Goal: Check status: Check status

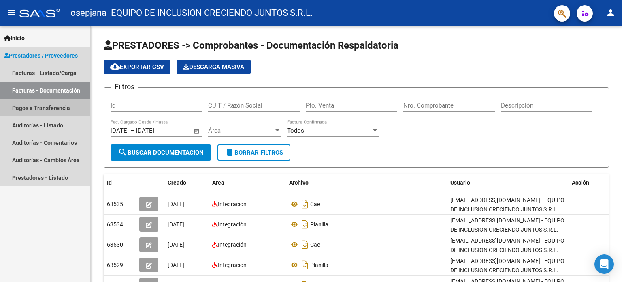
click at [61, 114] on link "Pagos x Transferencia" at bounding box center [45, 107] width 90 height 17
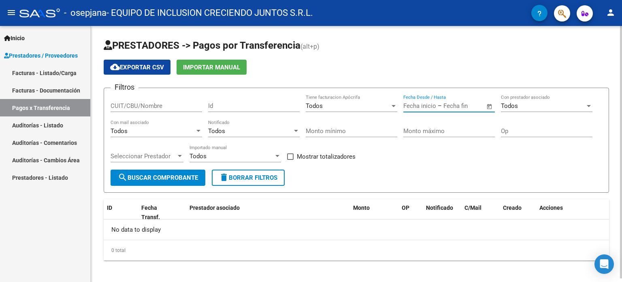
click at [418, 104] on input "text" at bounding box center [419, 105] width 33 height 7
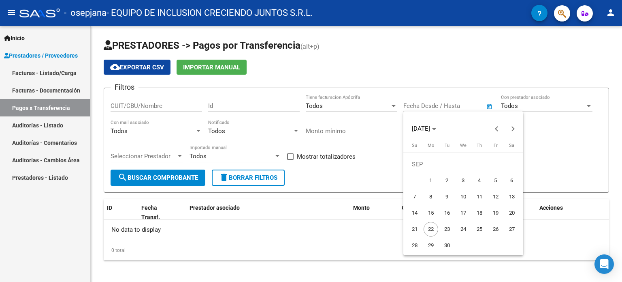
click at [463, 208] on span "17" at bounding box center [463, 212] width 15 height 15
type input "[DATE]"
click at [578, 184] on div at bounding box center [311, 141] width 622 height 282
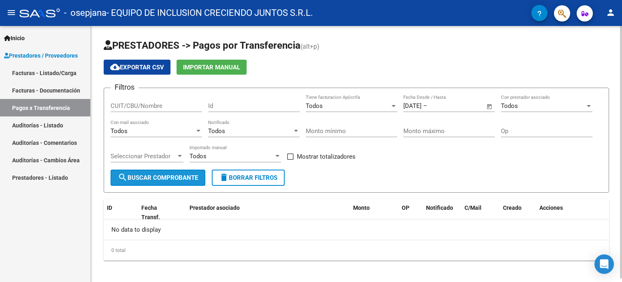
click at [168, 175] on span "search Buscar Comprobante" at bounding box center [158, 177] width 80 height 7
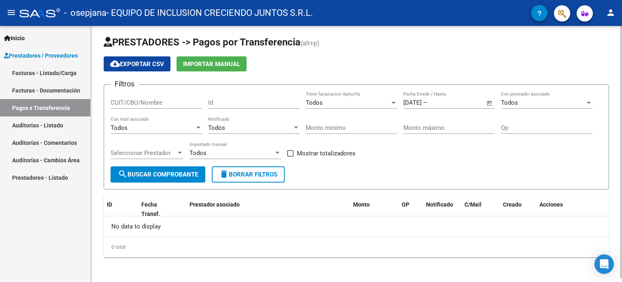
click at [613, 195] on div "PRESTADORES -> Pagos por Transferencia (alt+p) cloud_download Exportar CSV Impo…" at bounding box center [358, 153] width 534 height 260
click at [489, 102] on span "Open calendar" at bounding box center [489, 102] width 19 height 19
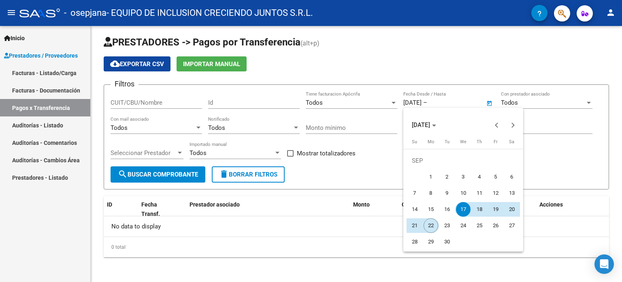
click at [429, 222] on span "22" at bounding box center [431, 225] width 15 height 15
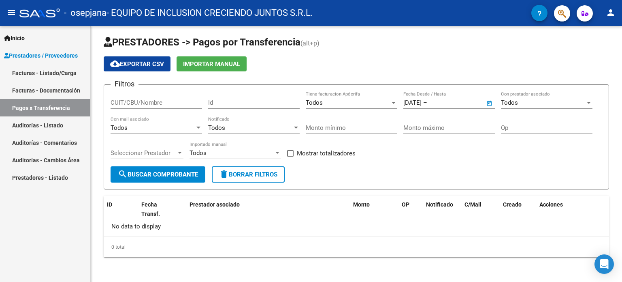
type input "[DATE]"
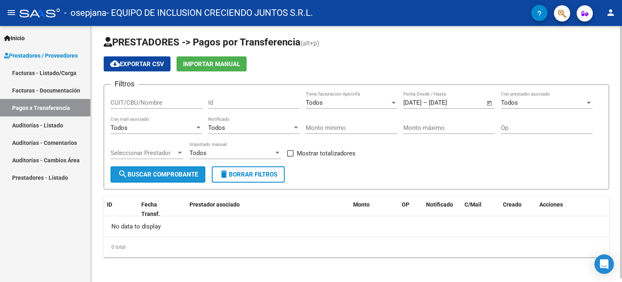
click at [152, 175] on span "search Buscar Comprobante" at bounding box center [158, 174] width 80 height 7
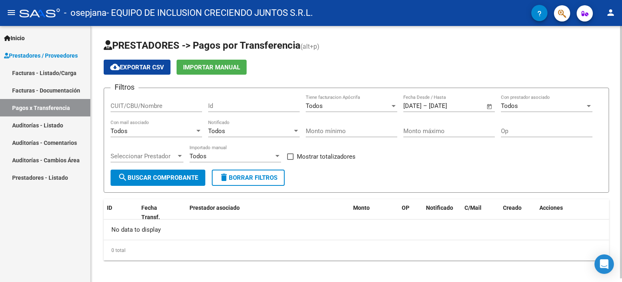
click at [519, 107] on div "Todos" at bounding box center [543, 105] width 84 height 7
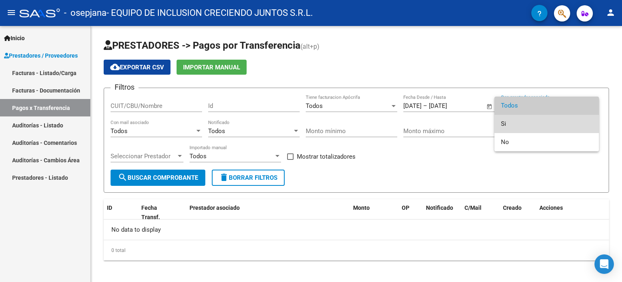
click at [501, 127] on span "Si" at bounding box center [547, 124] width 92 height 18
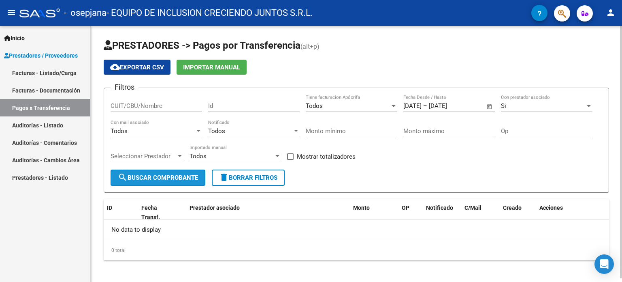
click at [154, 174] on span "search Buscar Comprobante" at bounding box center [158, 177] width 80 height 7
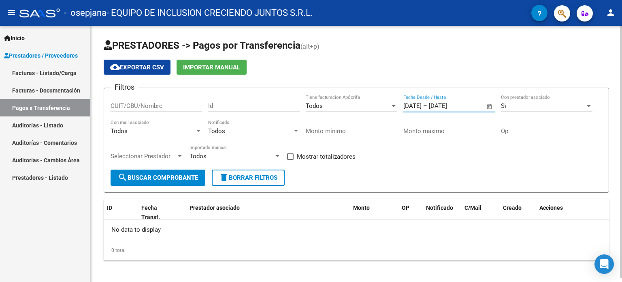
click at [408, 105] on input "[DATE]" at bounding box center [412, 105] width 18 height 7
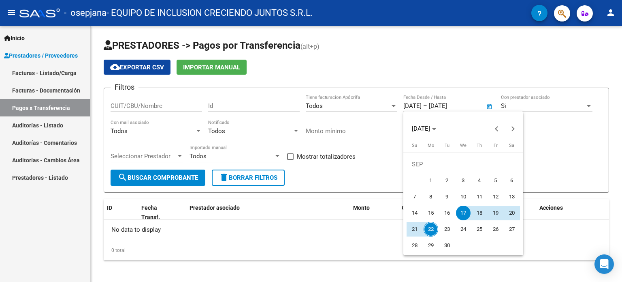
click at [479, 209] on span "18" at bounding box center [479, 212] width 15 height 15
type input "[DATE]"
click at [476, 215] on span "18" at bounding box center [479, 212] width 15 height 15
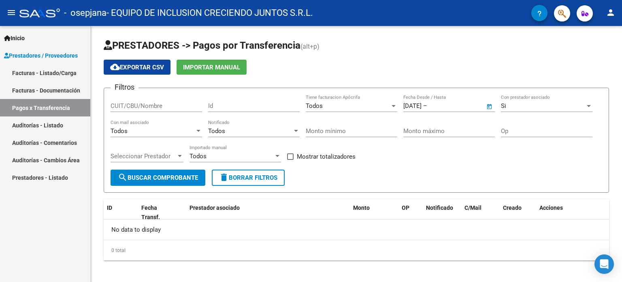
type input "[DATE]"
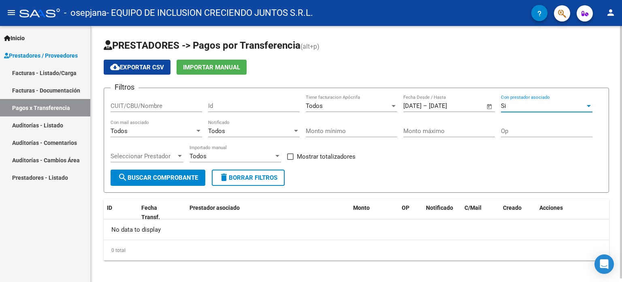
click at [537, 103] on div "Si" at bounding box center [543, 105] width 84 height 7
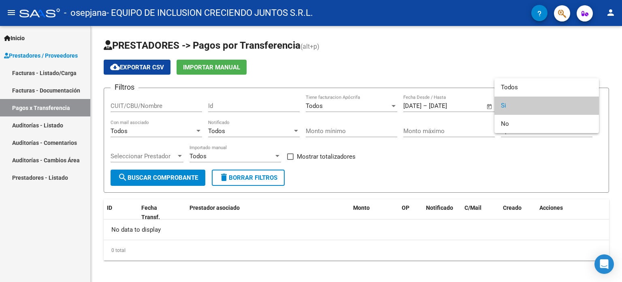
click at [509, 185] on div at bounding box center [311, 141] width 622 height 282
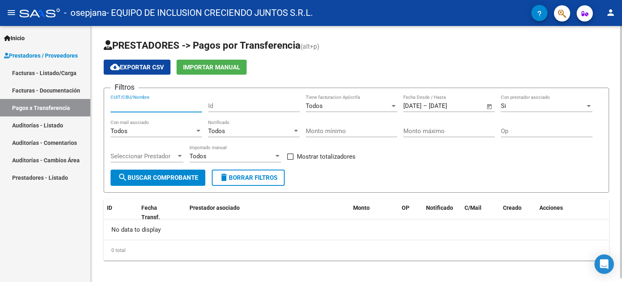
click at [181, 105] on input "CUIT/CBU/Nombre" at bounding box center [157, 105] width 92 height 7
type input "3"
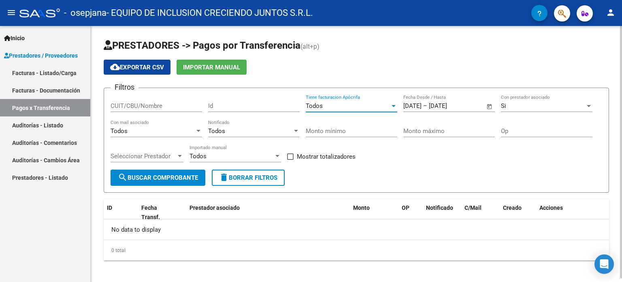
click at [356, 109] on div "Todos" at bounding box center [348, 105] width 84 height 7
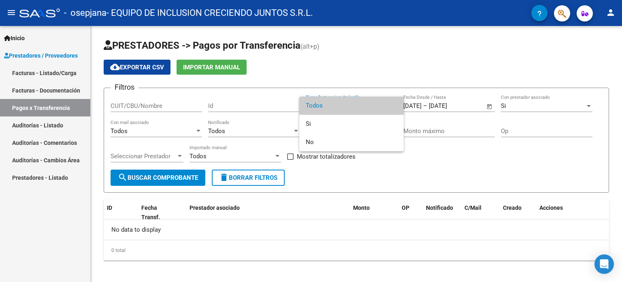
click at [447, 163] on div at bounding box center [311, 141] width 622 height 282
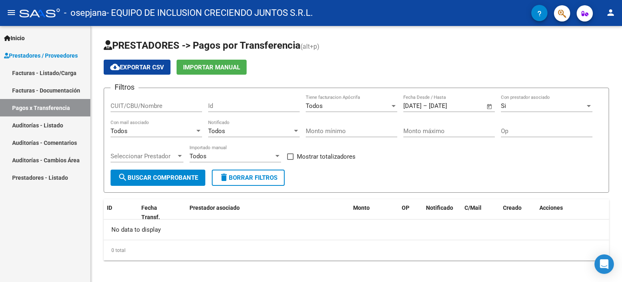
click at [447, 163] on div "Filtros CUIT/CBU/Nombre Id Todos Tiene facturacion Apócrifa [DATE] [DATE] – [DA…" at bounding box center [357, 131] width 492 height 75
click at [209, 158] on div "Todos" at bounding box center [232, 155] width 84 height 7
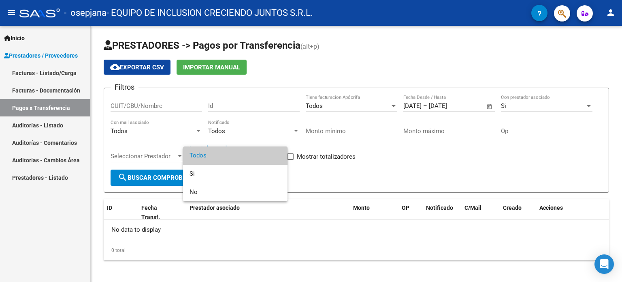
click at [359, 186] on div at bounding box center [311, 141] width 622 height 282
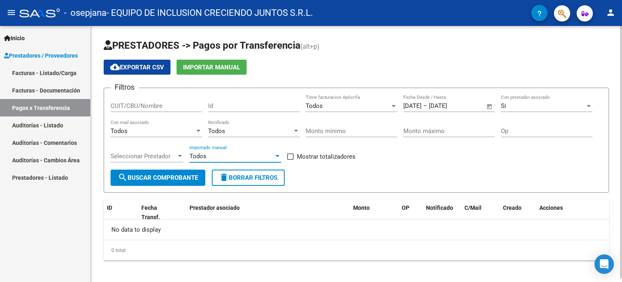
drag, startPoint x: 252, startPoint y: 155, endPoint x: 241, endPoint y: 160, distance: 11.1
click at [241, 160] on div "Todos Importado manual" at bounding box center [236, 153] width 92 height 17
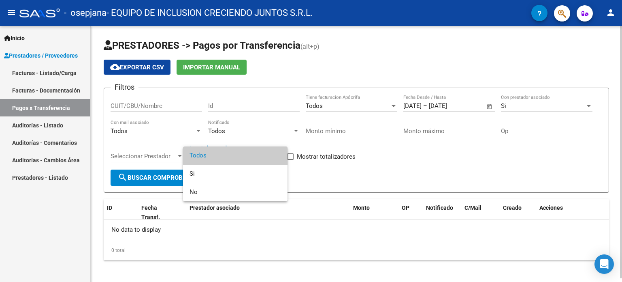
click at [241, 160] on span "Todos" at bounding box center [236, 155] width 92 height 18
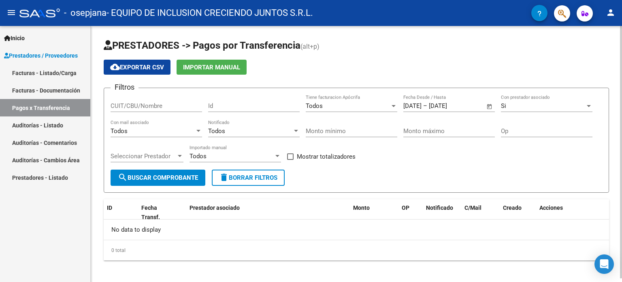
click at [238, 162] on div "Todos Importado manual" at bounding box center [236, 157] width 92 height 25
click at [235, 161] on div "Todos Importado manual" at bounding box center [236, 153] width 92 height 17
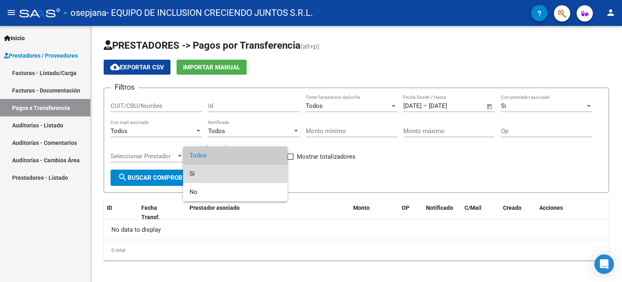
click at [223, 173] on span "Si" at bounding box center [236, 173] width 92 height 18
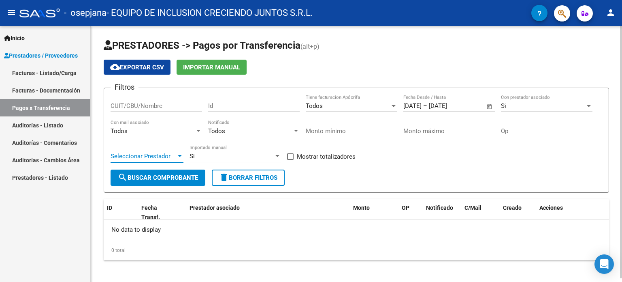
click at [165, 157] on span "Seleccionar Prestador" at bounding box center [144, 155] width 66 height 7
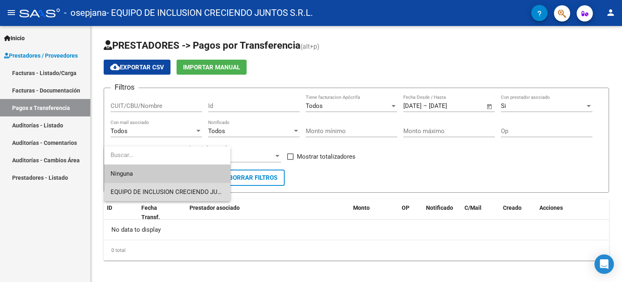
click at [153, 187] on span "EQUIPO DE INCLUSION CRECIENDO JUNTOS S.R.L." at bounding box center [167, 192] width 113 height 18
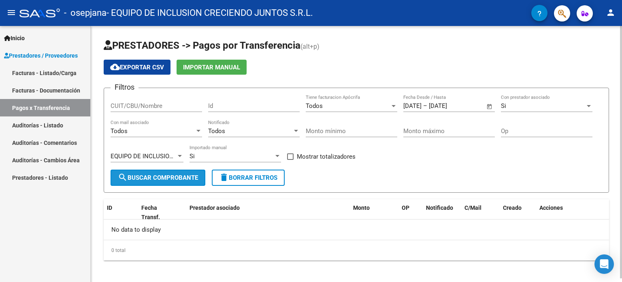
click at [167, 178] on span "search Buscar Comprobante" at bounding box center [158, 177] width 80 height 7
click at [538, 14] on div "menu - osepjana - EQUIPO DE INCLUSION CRECIENDO JUNTOS S.R.L. person Inicio Ins…" at bounding box center [311, 141] width 622 height 282
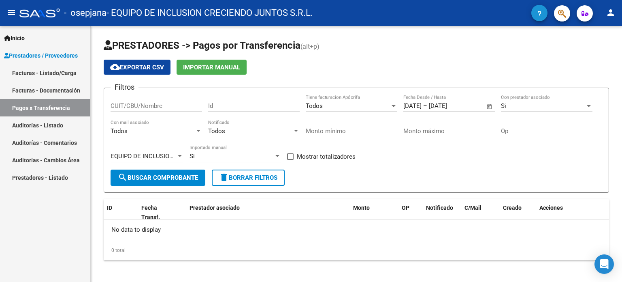
click at [538, 14] on icon "button" at bounding box center [540, 14] width 4 height 6
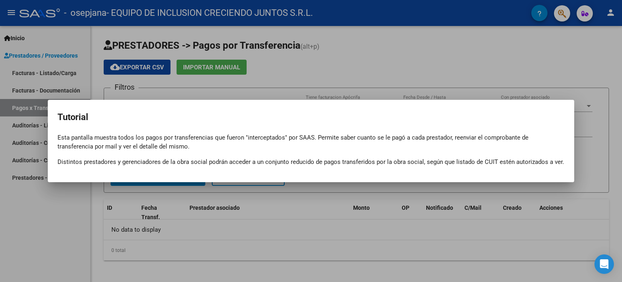
click at [574, 7] on div at bounding box center [311, 141] width 622 height 282
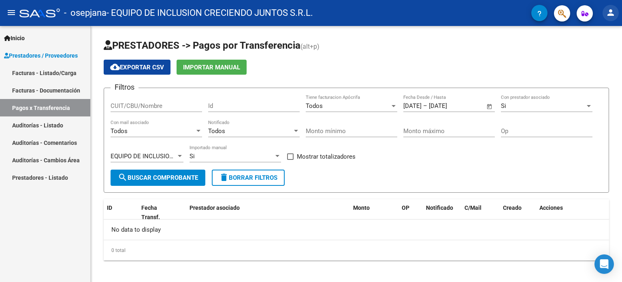
click at [611, 12] on mat-icon "person" at bounding box center [611, 13] width 10 height 10
click at [15, 17] on div at bounding box center [311, 141] width 622 height 282
click at [15, 17] on mat-icon "menu" at bounding box center [11, 13] width 10 height 10
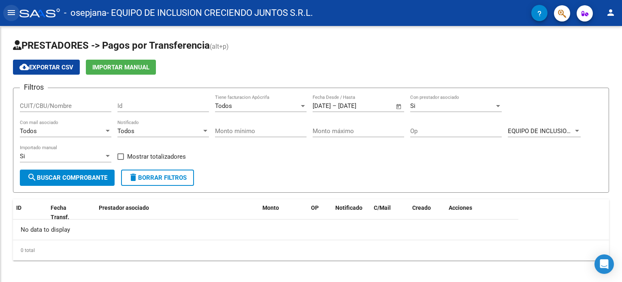
click at [15, 17] on mat-icon "menu" at bounding box center [11, 13] width 10 height 10
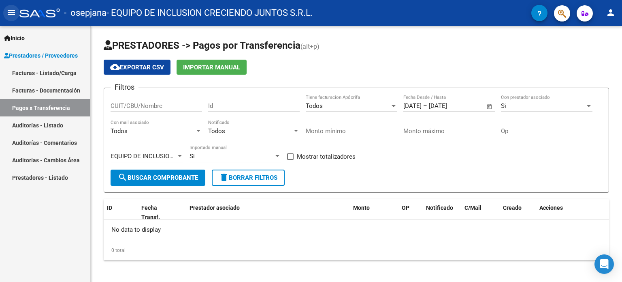
click at [15, 17] on mat-icon "menu" at bounding box center [11, 13] width 10 height 10
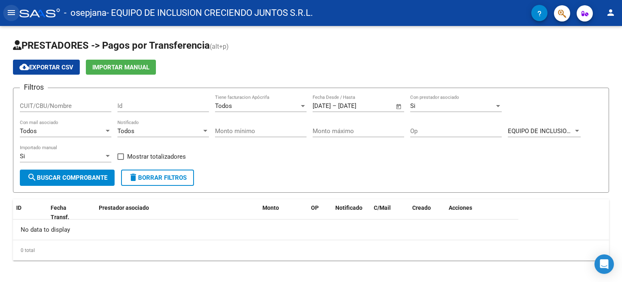
click at [15, 17] on mat-icon "menu" at bounding box center [11, 13] width 10 height 10
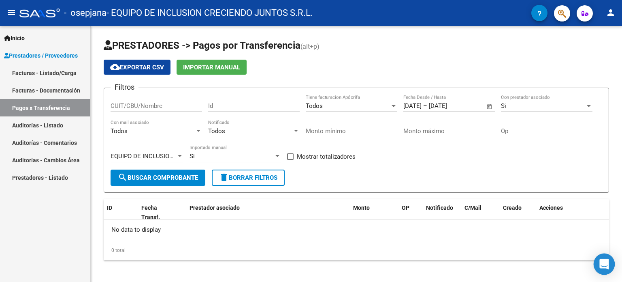
click at [600, 260] on div "Open Intercom Messenger" at bounding box center [604, 263] width 21 height 21
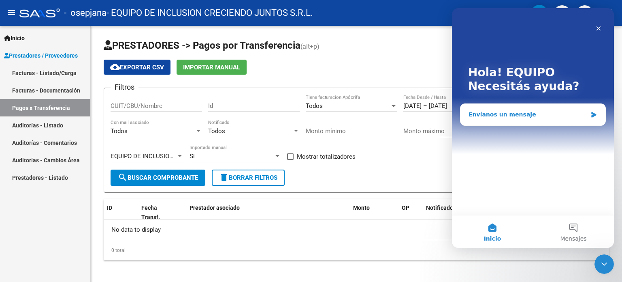
click at [544, 113] on div "Envíanos un mensaje" at bounding box center [528, 114] width 119 height 9
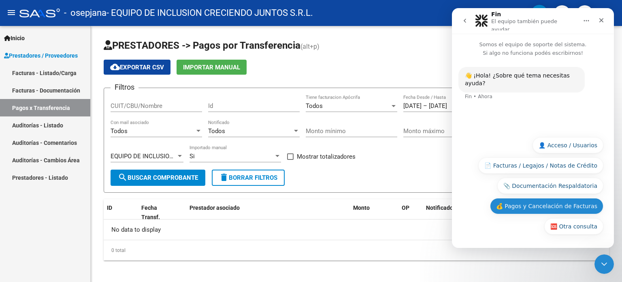
click at [546, 206] on button "💰 Pagos y Cancelación de Facturas" at bounding box center [546, 206] width 113 height 16
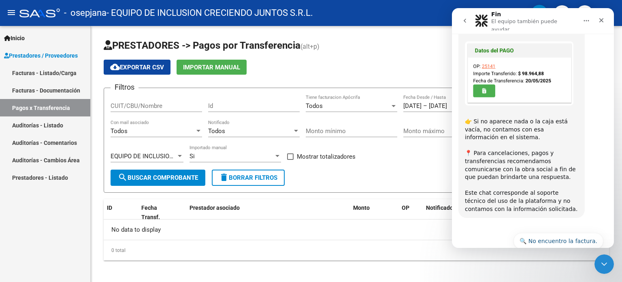
scroll to position [288, 0]
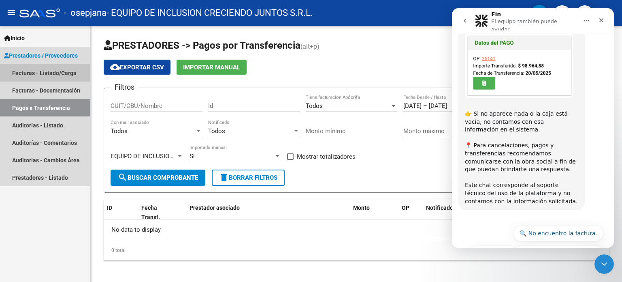
click at [64, 76] on link "Facturas - Listado/Carga" at bounding box center [45, 72] width 90 height 17
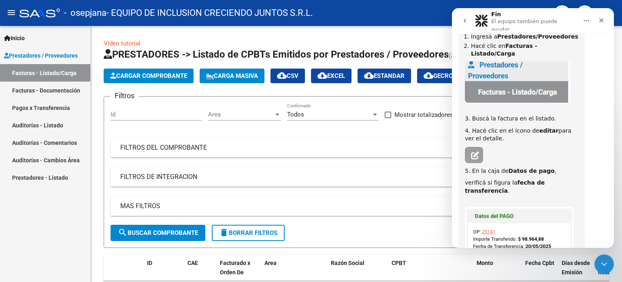
scroll to position [119, 0]
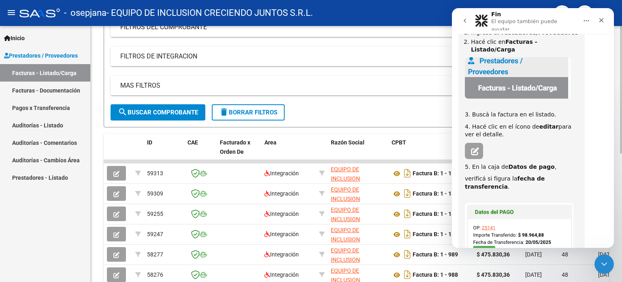
click at [621, 116] on div at bounding box center [621, 150] width 2 height 127
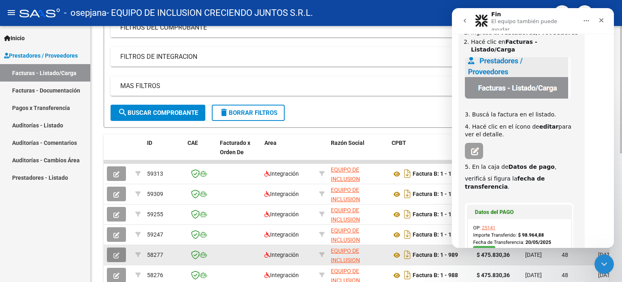
click at [115, 252] on icon "button" at bounding box center [116, 255] width 6 height 6
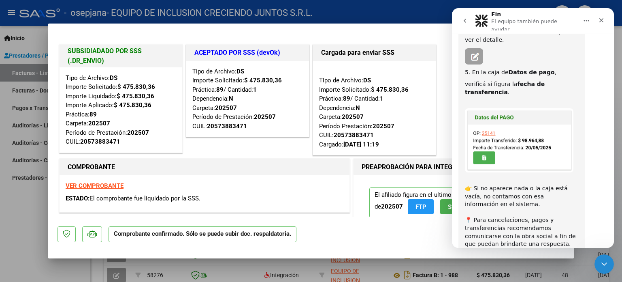
scroll to position [215, 0]
click at [601, 19] on icon "Cerrar" at bounding box center [602, 20] width 4 height 4
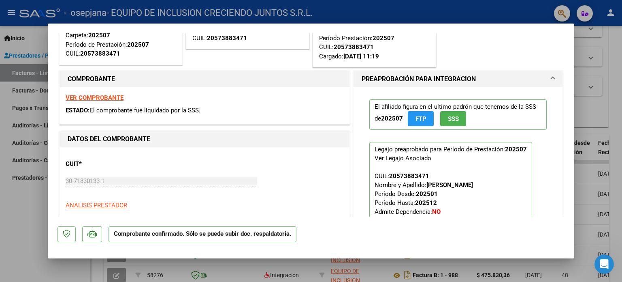
scroll to position [86, 0]
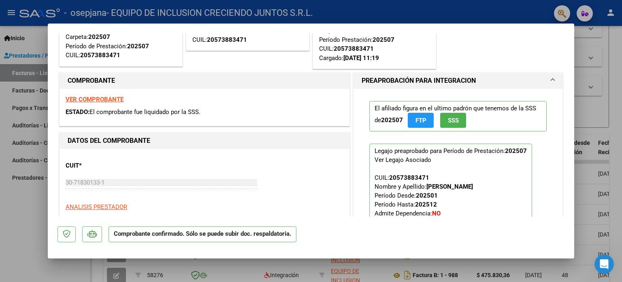
drag, startPoint x: 160, startPoint y: 114, endPoint x: 204, endPoint y: 115, distance: 43.8
click at [204, 115] on div "ESTADO: El comprobante fue liquidado por la SSS." at bounding box center [205, 111] width 278 height 9
click at [603, 261] on icon "Abrir Intercom Messenger" at bounding box center [603, 262] width 13 height 13
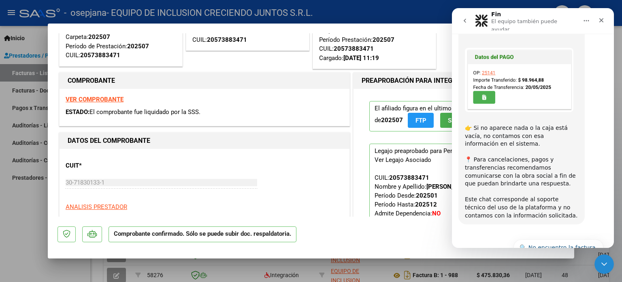
scroll to position [288, 0]
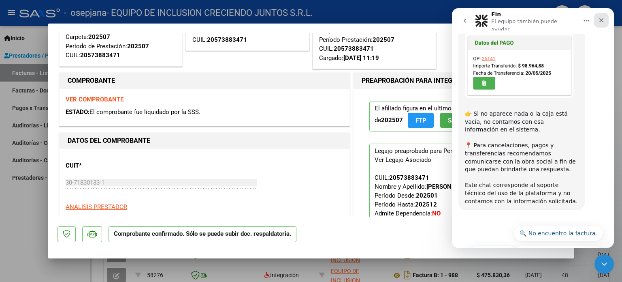
click at [602, 13] on div "Cerrar" at bounding box center [601, 20] width 15 height 15
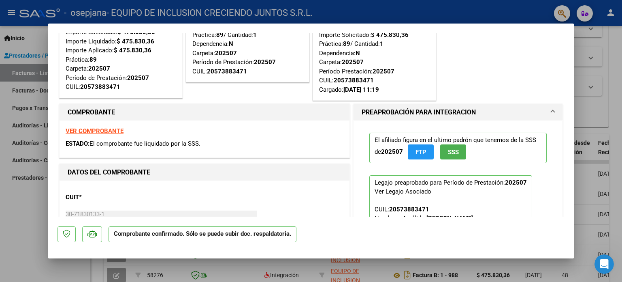
scroll to position [71, 0]
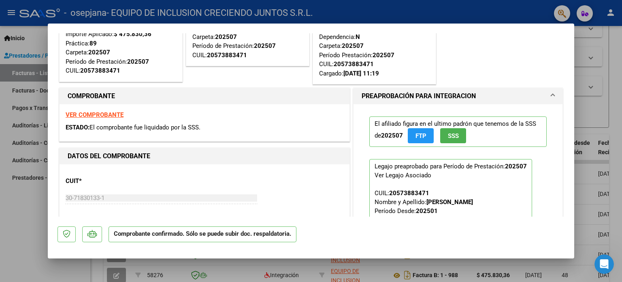
click at [85, 129] on span "ESTADO:" at bounding box center [78, 127] width 24 height 7
drag, startPoint x: 85, startPoint y: 129, endPoint x: 181, endPoint y: 143, distance: 96.6
click at [181, 143] on div "COMPROBANTE VER COMPROBANTE ESTADO: El comprobante fue liquidado por la SSS." at bounding box center [205, 114] width 294 height 57
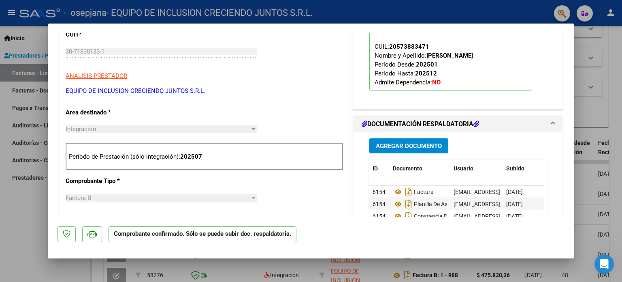
scroll to position [0, 0]
